Goal: Navigation & Orientation: Understand site structure

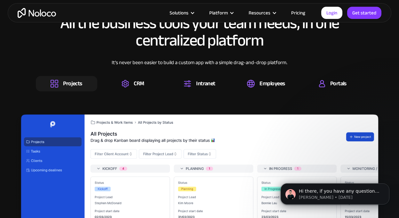
scroll to position [866, 0]
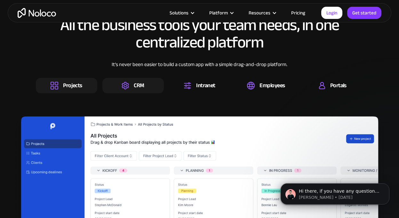
click at [127, 88] on img at bounding box center [125, 86] width 7 height 8
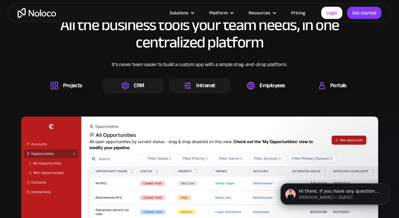
click at [200, 83] on div "Intranet" at bounding box center [205, 85] width 19 height 7
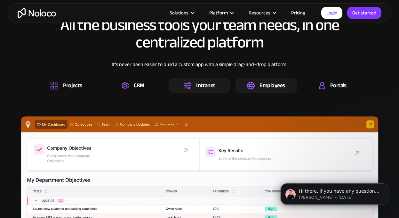
click at [255, 87] on div "Employees" at bounding box center [266, 86] width 38 height 8
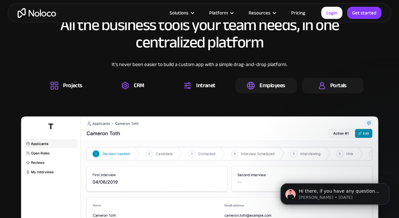
click at [330, 83] on div "Portals" at bounding box center [333, 86] width 28 height 8
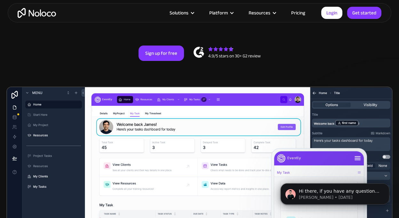
scroll to position [285, 0]
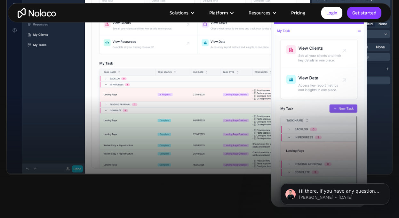
click at [27, 114] on div at bounding box center [199, 159] width 399 height 127
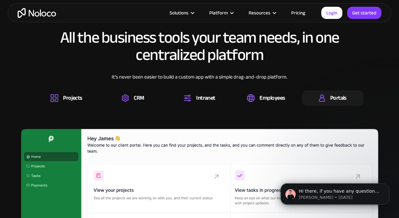
scroll to position [847, 0]
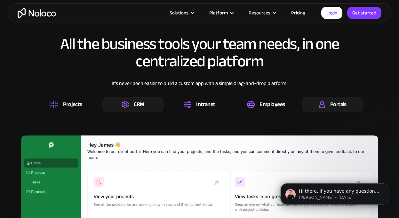
click at [124, 108] on img at bounding box center [125, 105] width 7 height 8
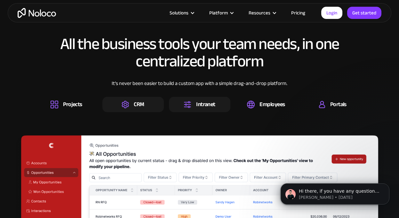
click at [201, 102] on div "Intranet" at bounding box center [205, 104] width 19 height 7
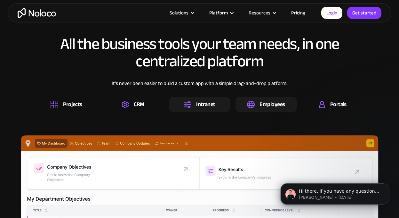
click at [265, 105] on div "Employees" at bounding box center [272, 104] width 25 height 7
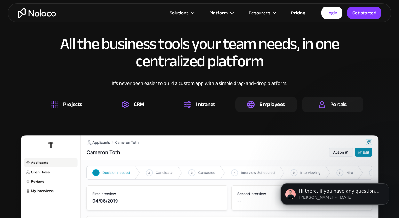
click at [334, 105] on div "Portals" at bounding box center [338, 104] width 16 height 7
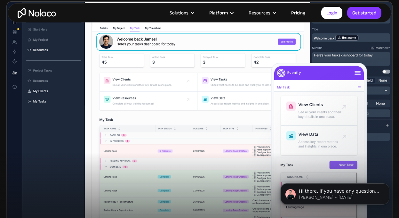
scroll to position [245, 0]
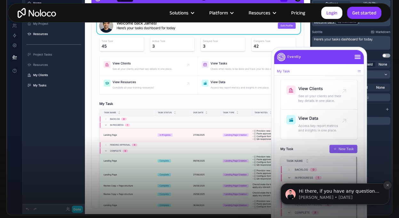
click at [387, 187] on button "Dismiss notification" at bounding box center [387, 185] width 8 height 8
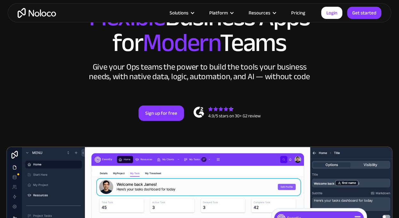
scroll to position [0, 0]
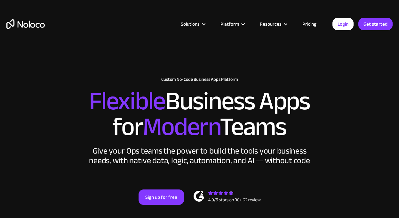
click at [19, 124] on h2 "Flexible Business Apps for Modern Teams" at bounding box center [199, 113] width 386 height 51
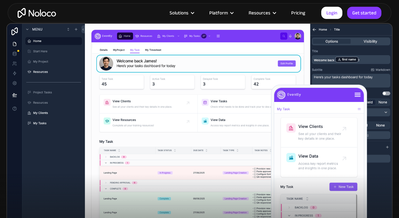
scroll to position [214, 0]
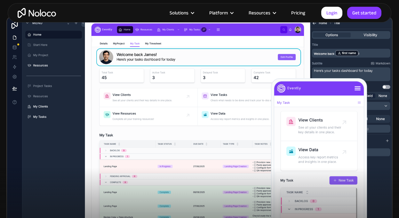
click at [85, 91] on img at bounding box center [199, 132] width 386 height 230
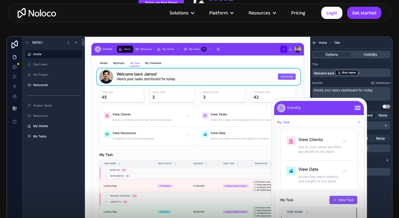
scroll to position [191, 0]
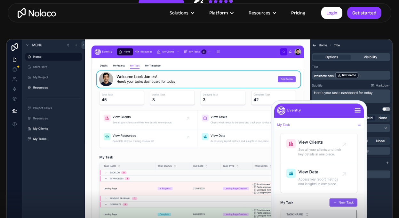
click at [95, 136] on img at bounding box center [199, 154] width 386 height 230
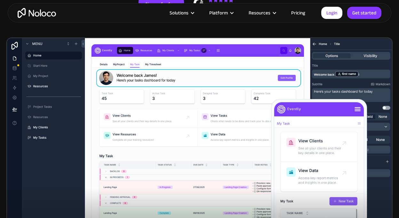
click at [69, 89] on img at bounding box center [199, 152] width 386 height 230
click at [32, 87] on img at bounding box center [199, 152] width 386 height 230
click at [35, 147] on img at bounding box center [199, 152] width 386 height 230
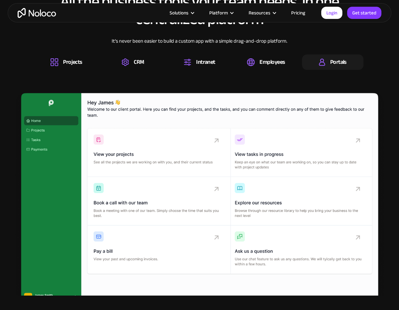
scroll to position [885, 0]
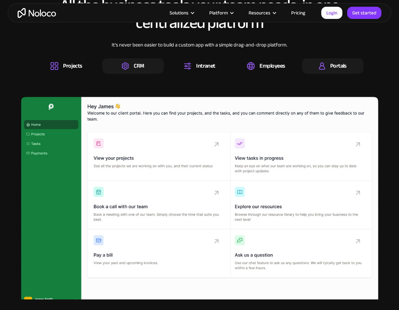
click at [122, 66] on img at bounding box center [125, 66] width 7 height 8
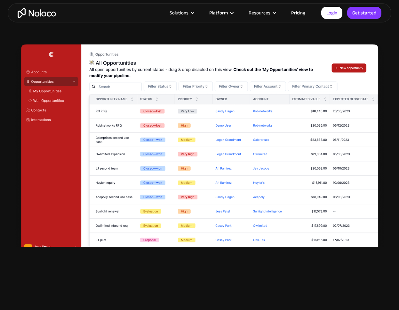
scroll to position [887, 0]
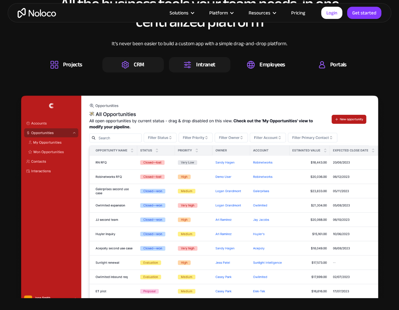
click at [194, 58] on div "Intranet" at bounding box center [199, 64] width 61 height 15
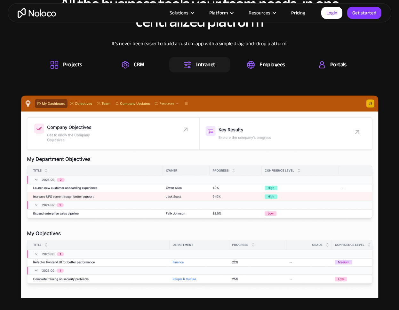
click at [262, 54] on div "It’s never been easier to build a custom app with a simple drag-and-drop platfo…" at bounding box center [200, 48] width 328 height 17
click at [262, 62] on div "Employees" at bounding box center [272, 64] width 25 height 7
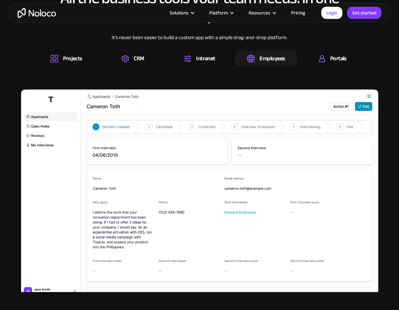
scroll to position [894, 0]
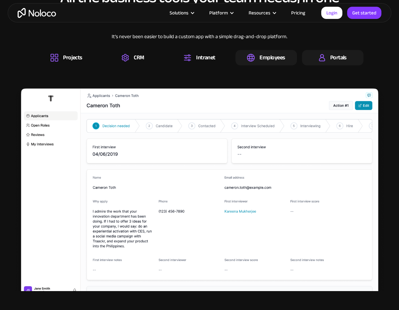
click at [317, 53] on div "Portals" at bounding box center [332, 57] width 61 height 15
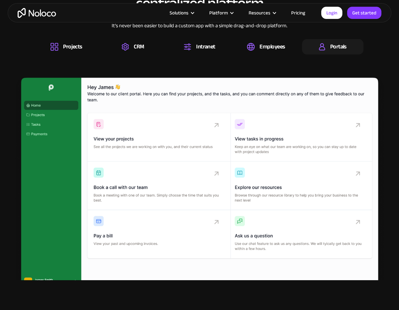
scroll to position [906, 0]
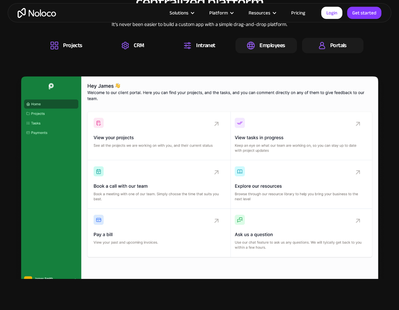
click at [270, 51] on div "Employees" at bounding box center [266, 45] width 61 height 15
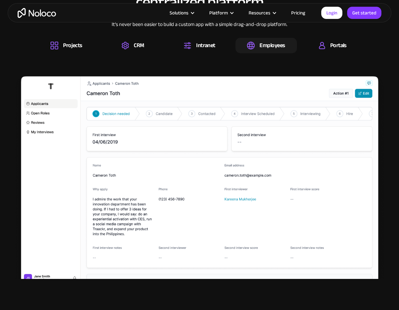
click at [211, 56] on div "All the business tools your team needs, in one centralized platform It’s never …" at bounding box center [199, 127] width 386 height 315
click at [198, 49] on div "Intranet" at bounding box center [205, 45] width 19 height 7
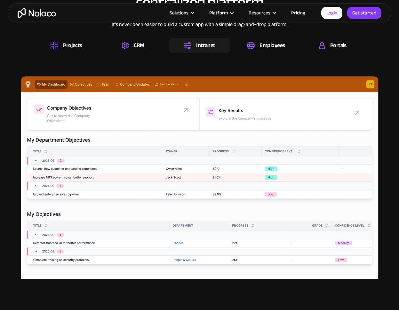
click at [148, 57] on div "All the business tools your team needs, in one centralized platform It’s never …" at bounding box center [199, 127] width 386 height 315
click at [136, 52] on div "CRM" at bounding box center [132, 45] width 61 height 15
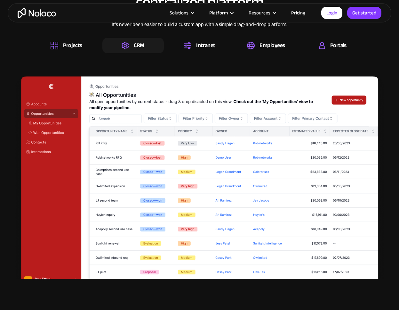
click at [85, 55] on div "All the business tools your team needs, in one centralized platform It’s never …" at bounding box center [199, 127] width 386 height 315
click at [76, 49] on div "Projects" at bounding box center [72, 45] width 19 height 7
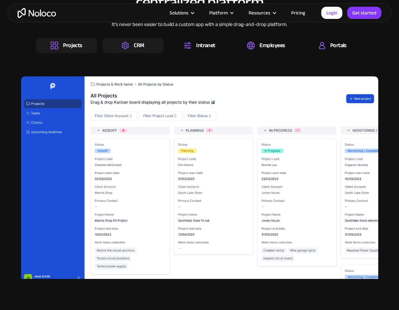
click at [128, 48] on img at bounding box center [125, 46] width 7 height 8
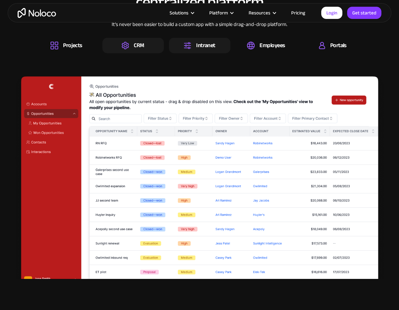
click at [208, 39] on div "Intranet" at bounding box center [199, 45] width 61 height 15
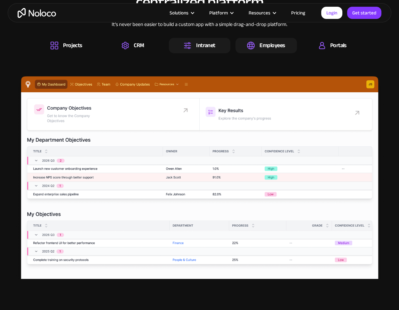
click at [255, 44] on div "Employees" at bounding box center [266, 46] width 38 height 8
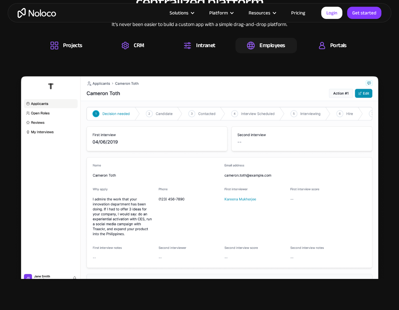
click at [296, 39] on div "Projects CRM Intranet Employees Portals" at bounding box center [200, 45] width 328 height 15
click at [321, 39] on div "Portals" at bounding box center [332, 45] width 61 height 15
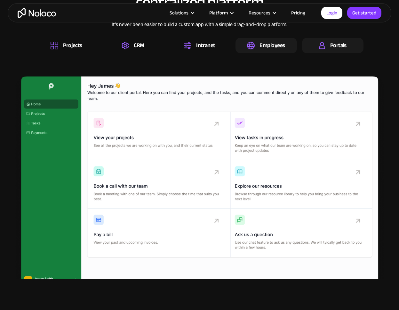
click at [278, 46] on div "Employees" at bounding box center [272, 45] width 25 height 7
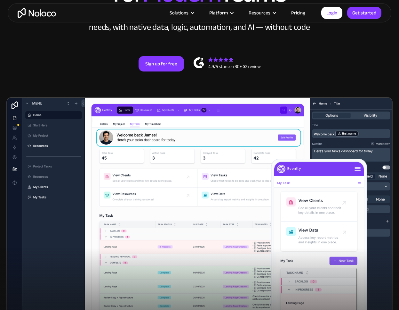
scroll to position [133, 0]
